Goal: Task Accomplishment & Management: Use online tool/utility

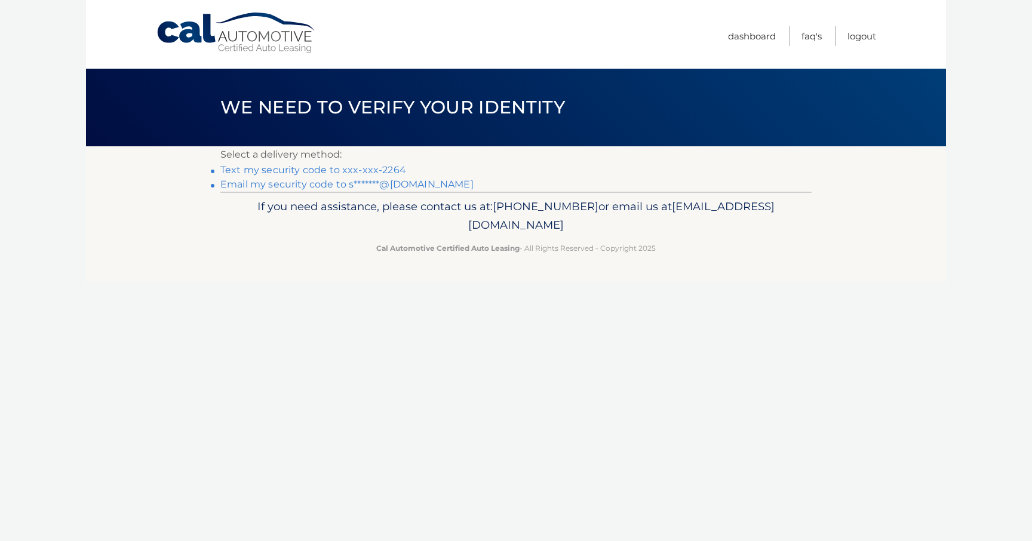
click at [357, 171] on link "Text my security code to xxx-xxx-2264" at bounding box center [313, 169] width 186 height 11
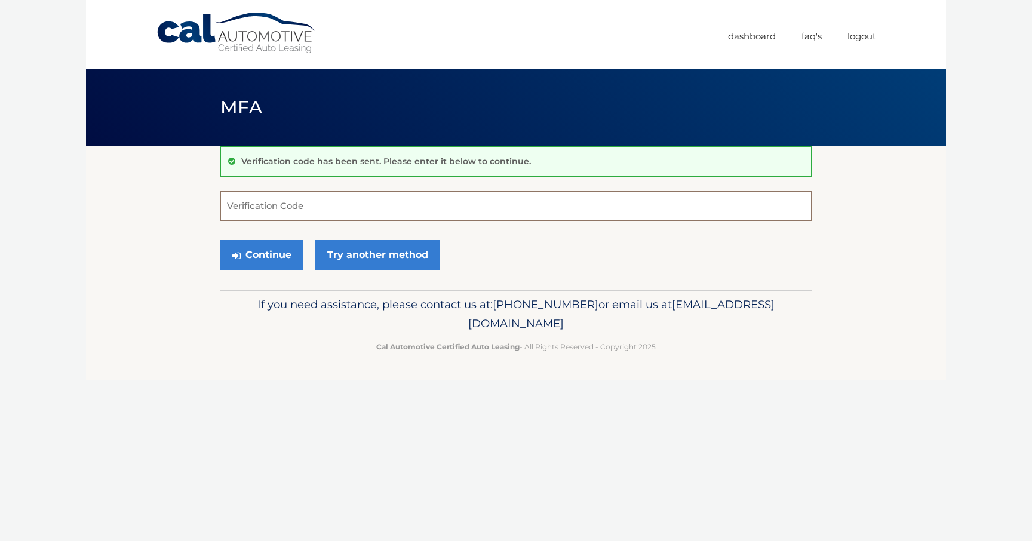
click at [333, 206] on input "Verification Code" at bounding box center [515, 206] width 591 height 30
click at [316, 208] on input "Verification Code" at bounding box center [515, 206] width 591 height 30
type input "296197"
click at [278, 252] on button "Continue" at bounding box center [261, 255] width 83 height 30
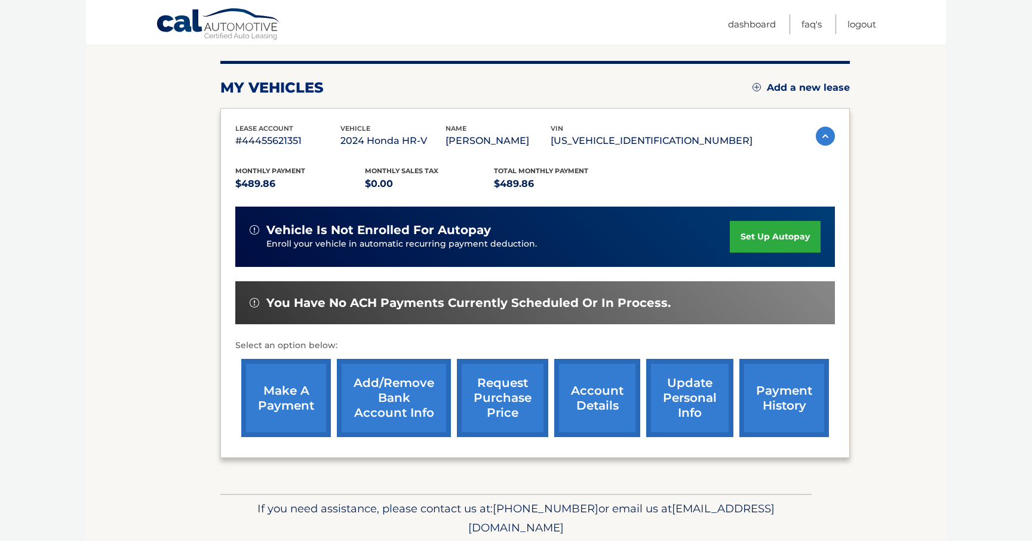
scroll to position [182, 0]
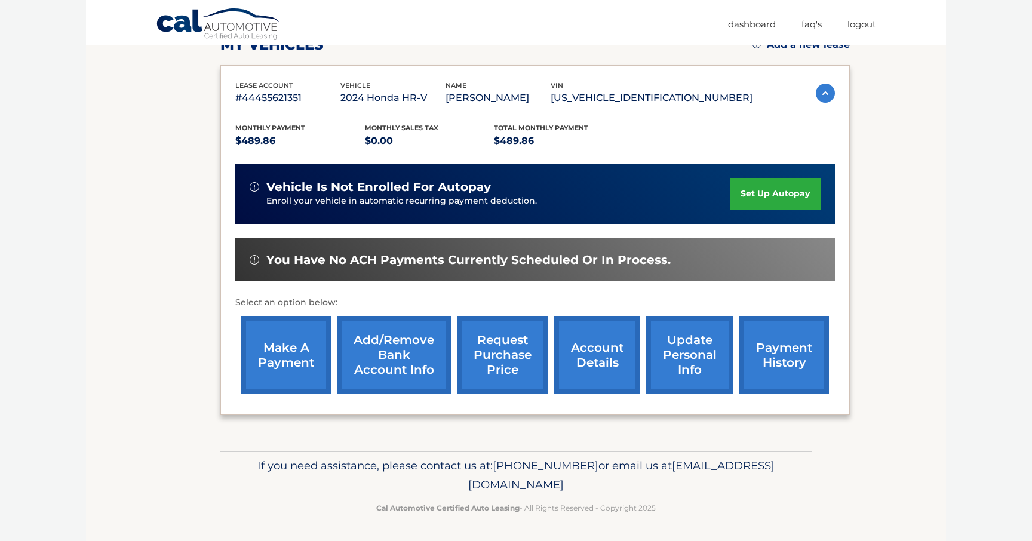
click at [303, 338] on link "make a payment" at bounding box center [286, 355] width 90 height 78
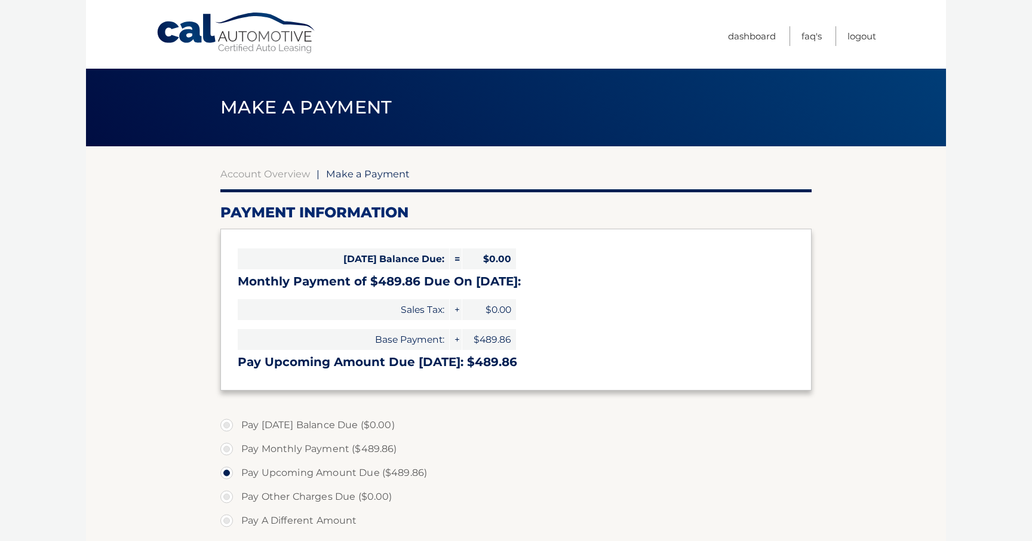
select select "ZjIzOTcwNmUtZTcxZC00YzUwLTgyYzYtM2JmOThjN2JmMDVi"
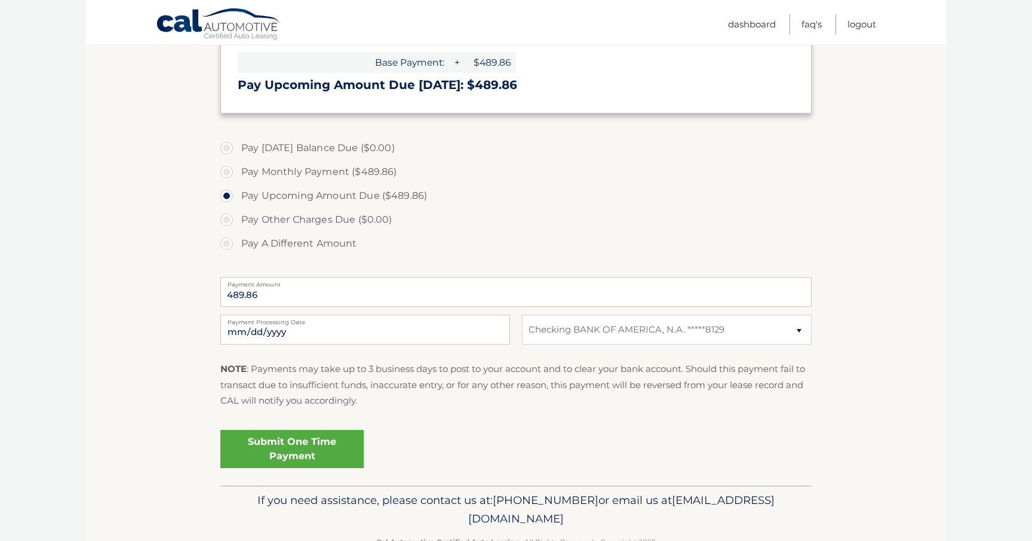
scroll to position [284, 0]
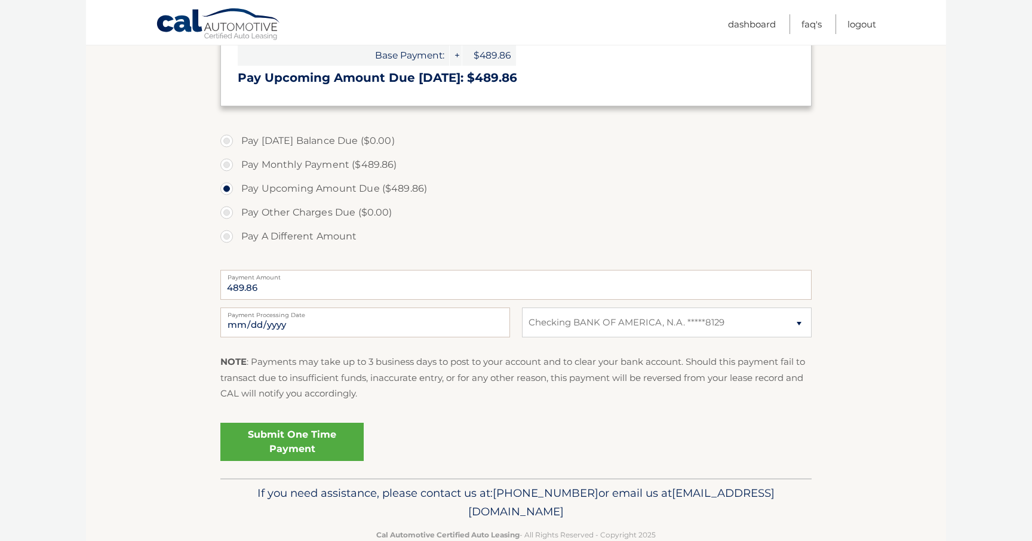
click at [291, 445] on link "Submit One Time Payment" at bounding box center [291, 442] width 143 height 38
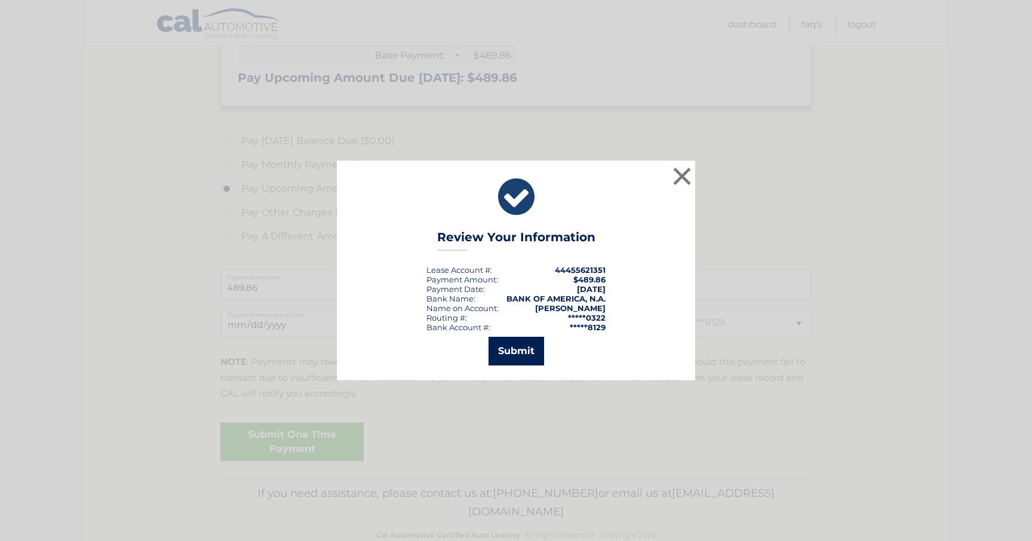
click at [515, 351] on button "Submit" at bounding box center [516, 351] width 56 height 29
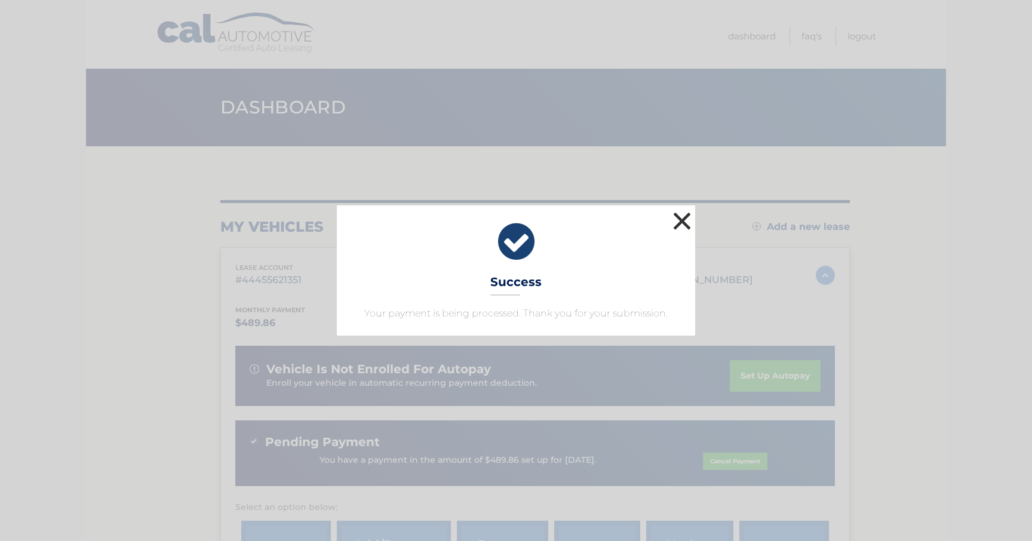
click at [683, 226] on button "×" at bounding box center [682, 221] width 24 height 24
